Goal: Use online tool/utility: Utilize a website feature to perform a specific function

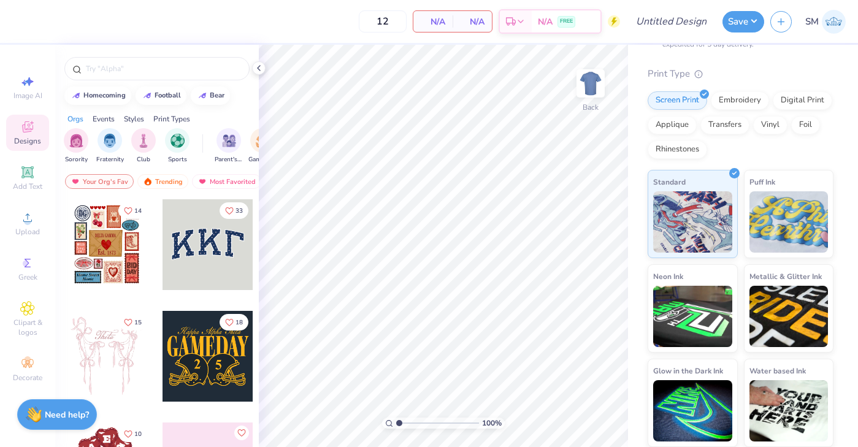
scroll to position [95, 0]
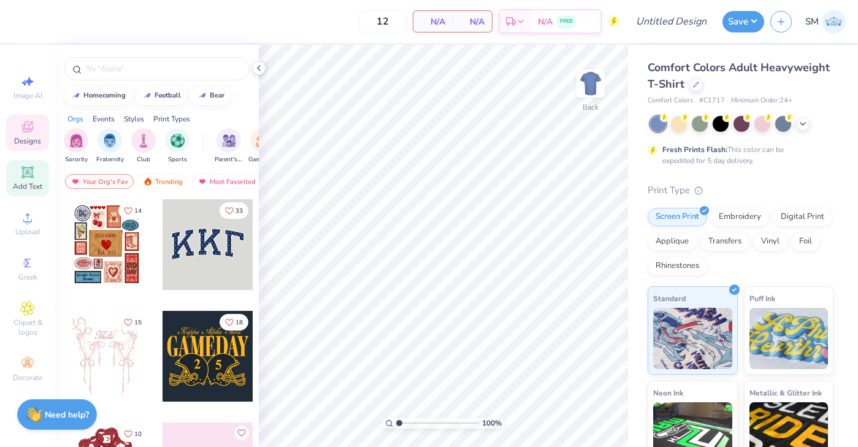
click at [28, 182] on span "Add Text" at bounding box center [27, 186] width 29 height 10
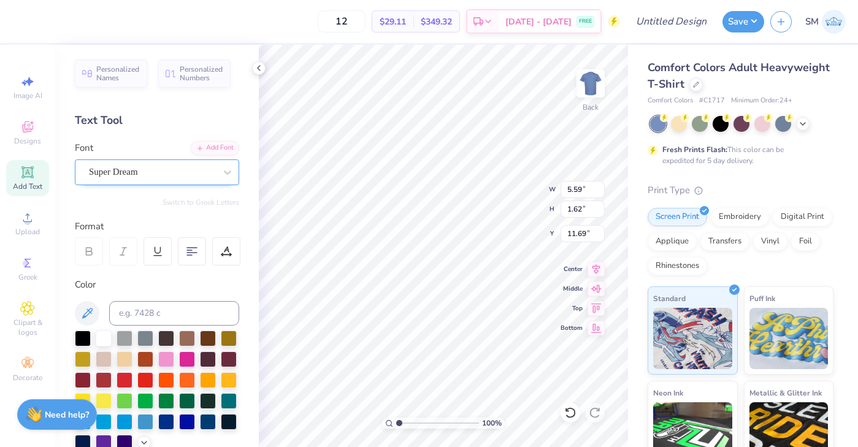
click at [134, 174] on div "Super Dream" at bounding box center [152, 171] width 129 height 19
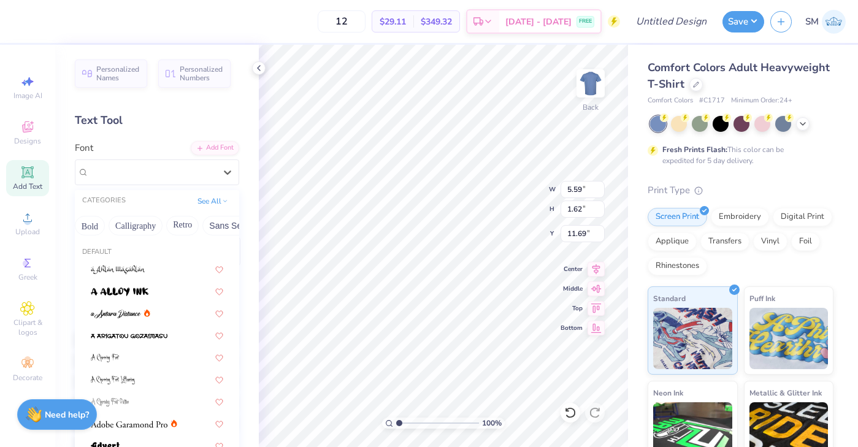
scroll to position [0, 169]
